Goal: Check status: Check status

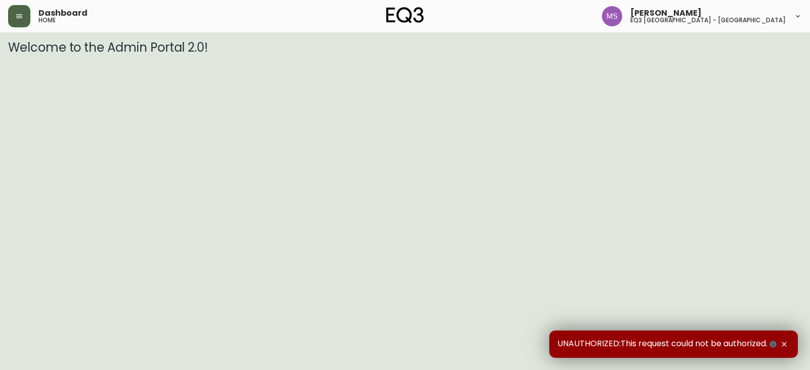
click at [23, 13] on button "button" at bounding box center [19, 16] width 22 height 22
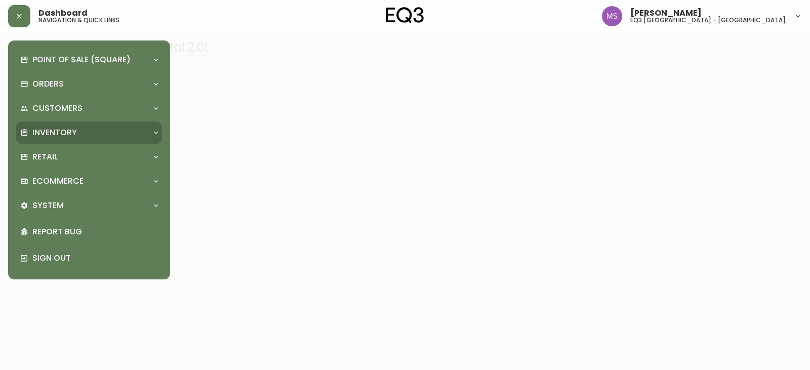
click at [131, 131] on div "Inventory" at bounding box center [84, 132] width 128 height 11
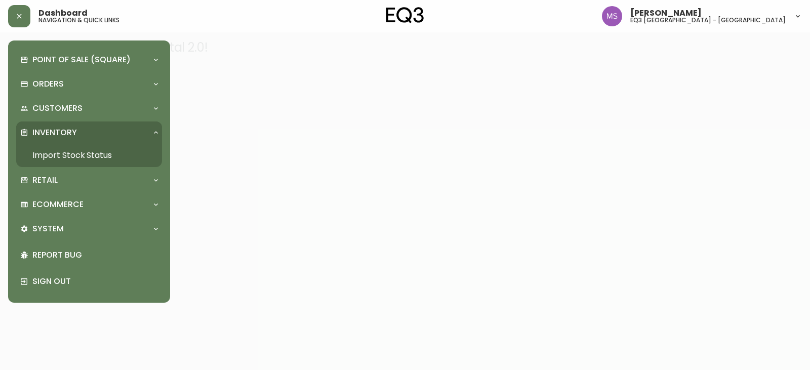
click at [33, 152] on link "Import Stock Status" at bounding box center [89, 155] width 146 height 23
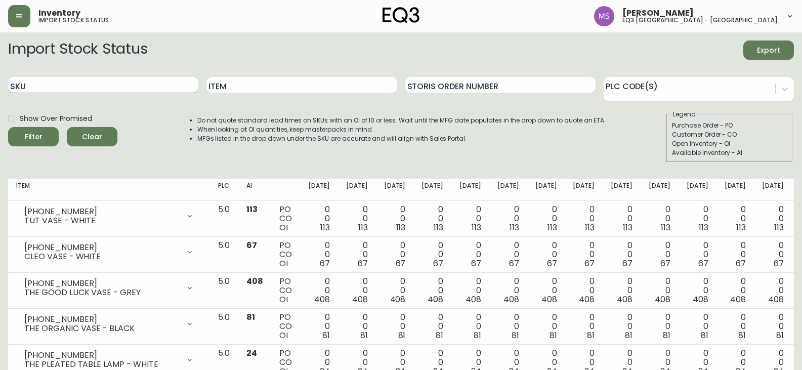
click at [145, 92] on input "SKU" at bounding box center [103, 85] width 190 height 16
paste input "[PHONE_NUMBER]"
type input "[PHONE_NUMBER]"
click at [116, 89] on input "[PHONE_NUMBER]" at bounding box center [103, 85] width 190 height 16
click at [8, 127] on button "Filter" at bounding box center [33, 136] width 51 height 19
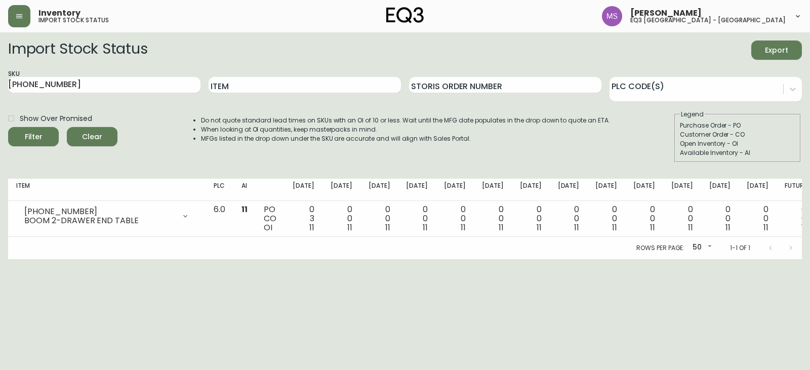
click at [784, 259] on html "Inventory import stock status [PERSON_NAME] eq3 [GEOGRAPHIC_DATA] - st laurent …" at bounding box center [405, 129] width 810 height 259
